Goal: Information Seeking & Learning: Compare options

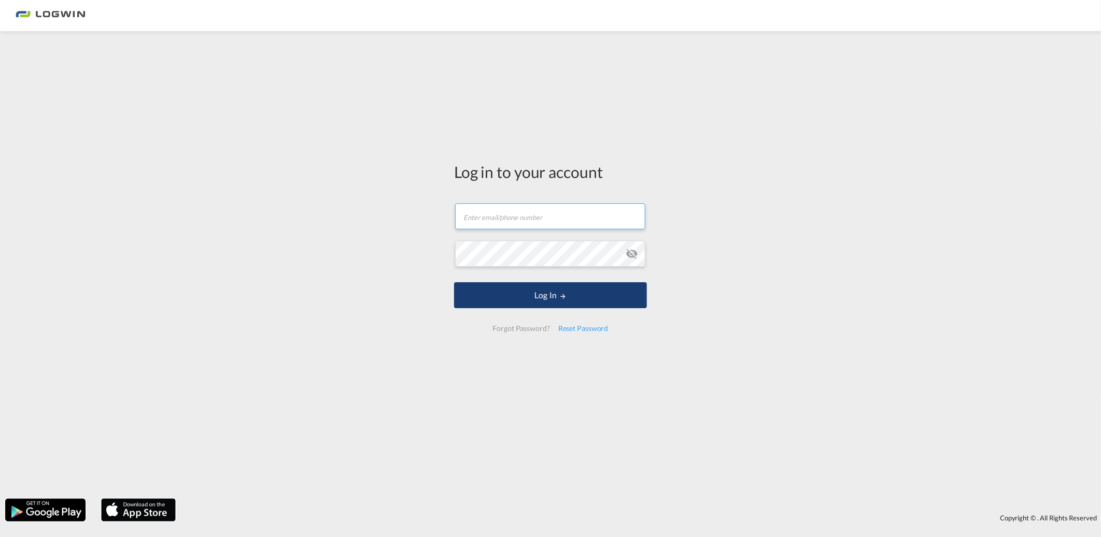
type input "[PERSON_NAME][EMAIL_ADDRESS][DOMAIN_NAME]"
click at [571, 298] on button "Log In" at bounding box center [550, 295] width 193 height 26
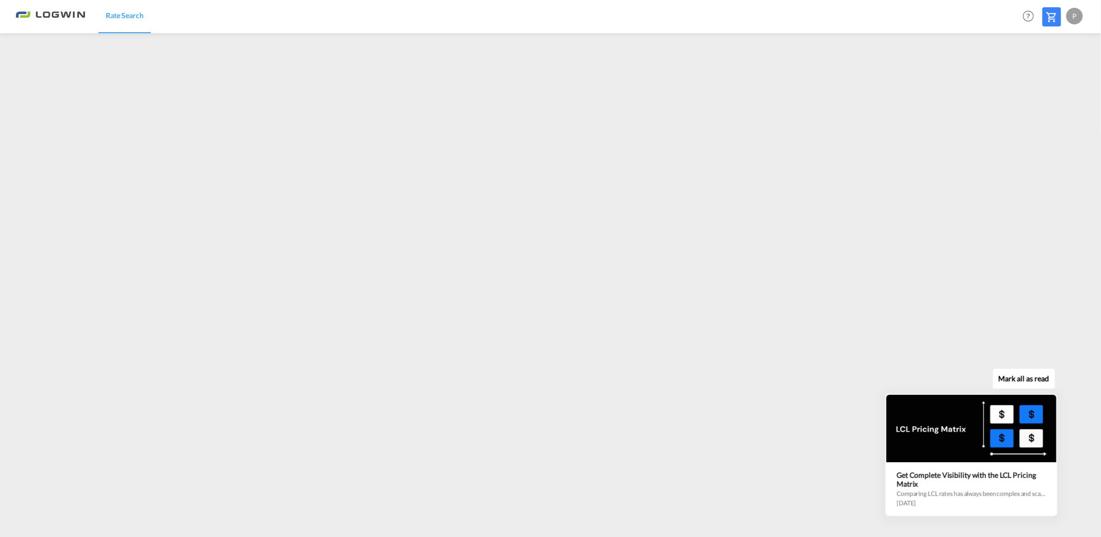
click at [1048, 385] on button "Mark all as read" at bounding box center [1024, 378] width 63 height 21
